Goal: Find specific page/section: Find specific page/section

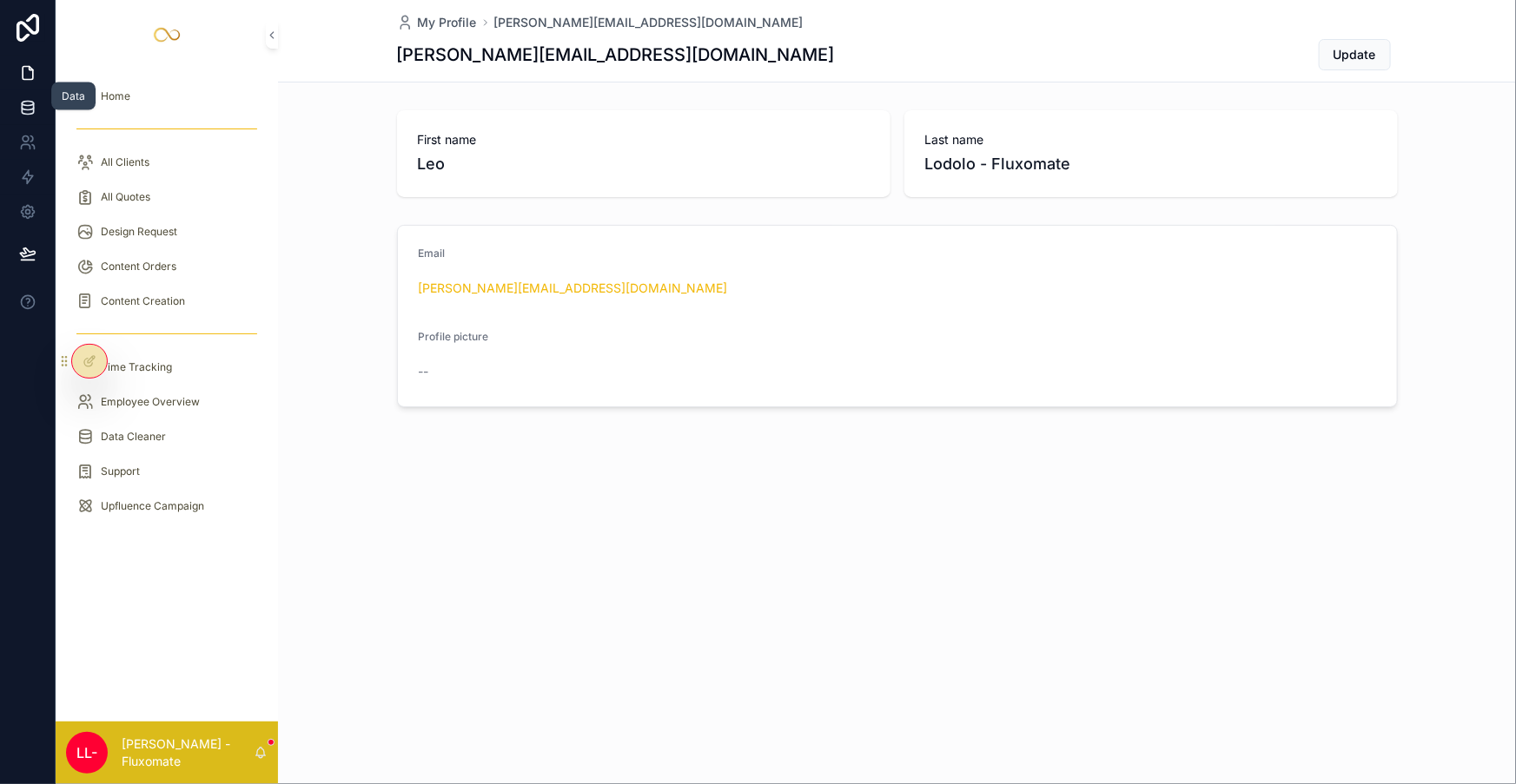
click at [29, 104] on icon at bounding box center [27, 107] width 11 height 7
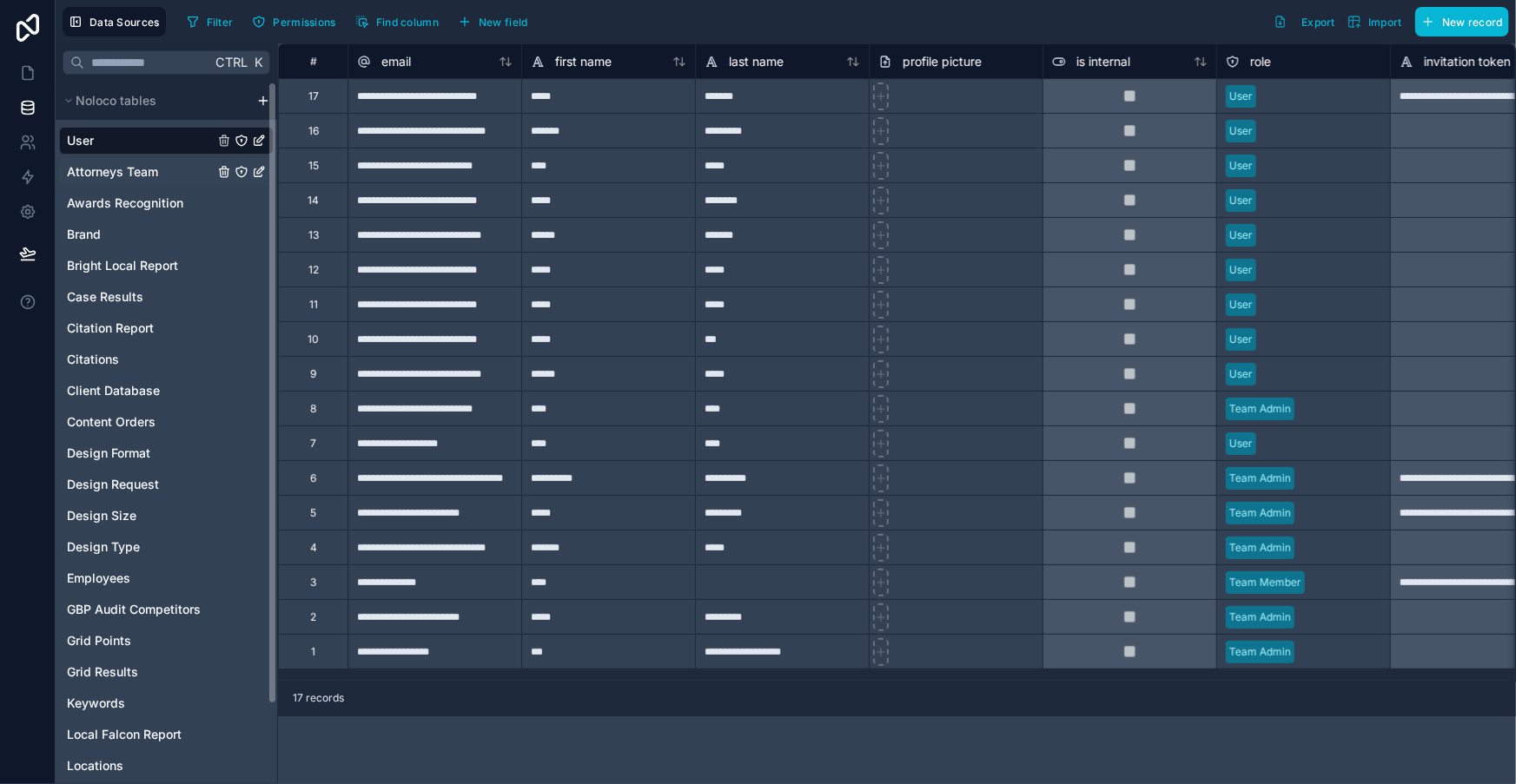
click at [118, 163] on span "Attorneys Team" at bounding box center [113, 171] width 92 height 17
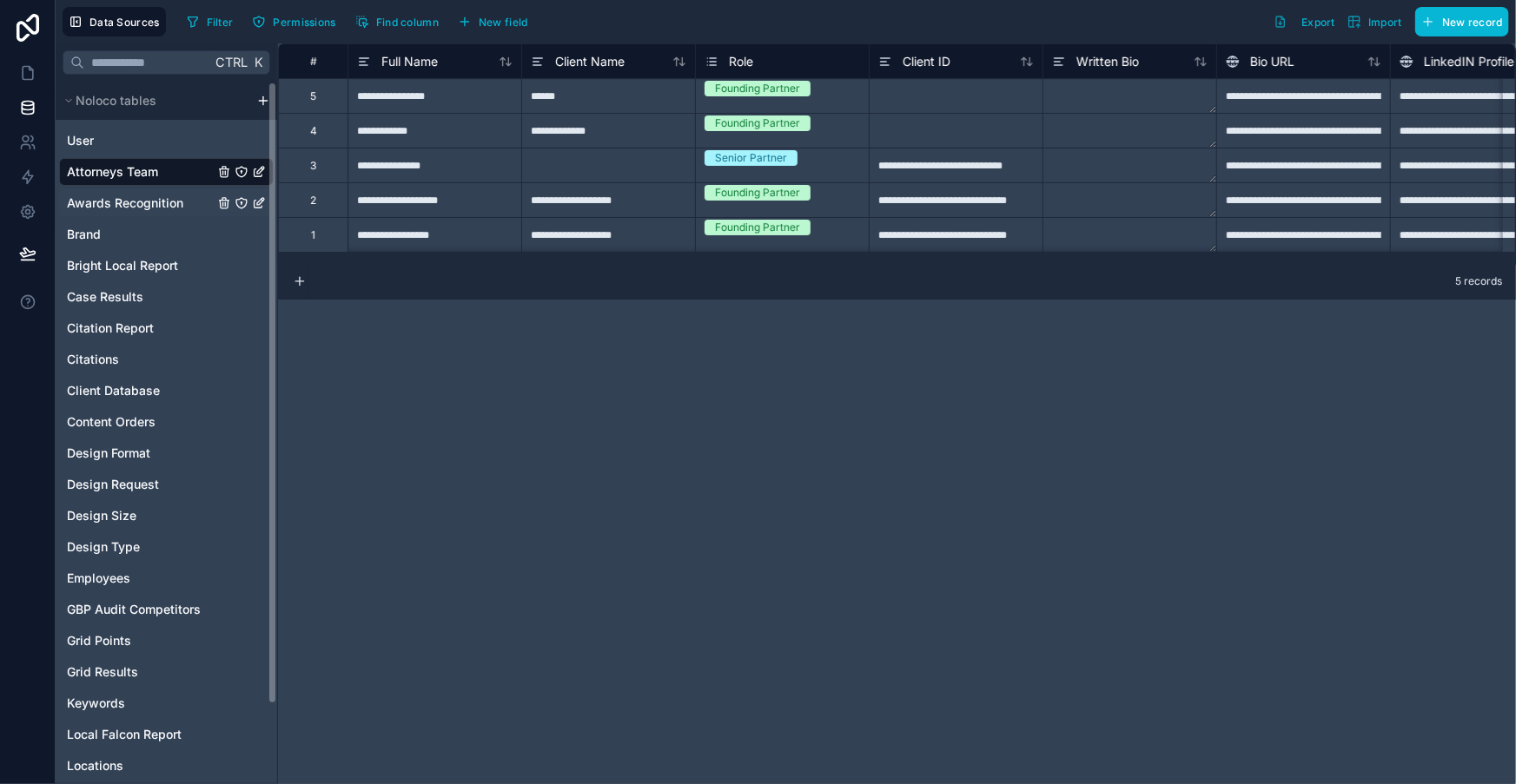
click at [118, 194] on span "Awards Recognition" at bounding box center [125, 202] width 117 height 17
